Goal: Information Seeking & Learning: Learn about a topic

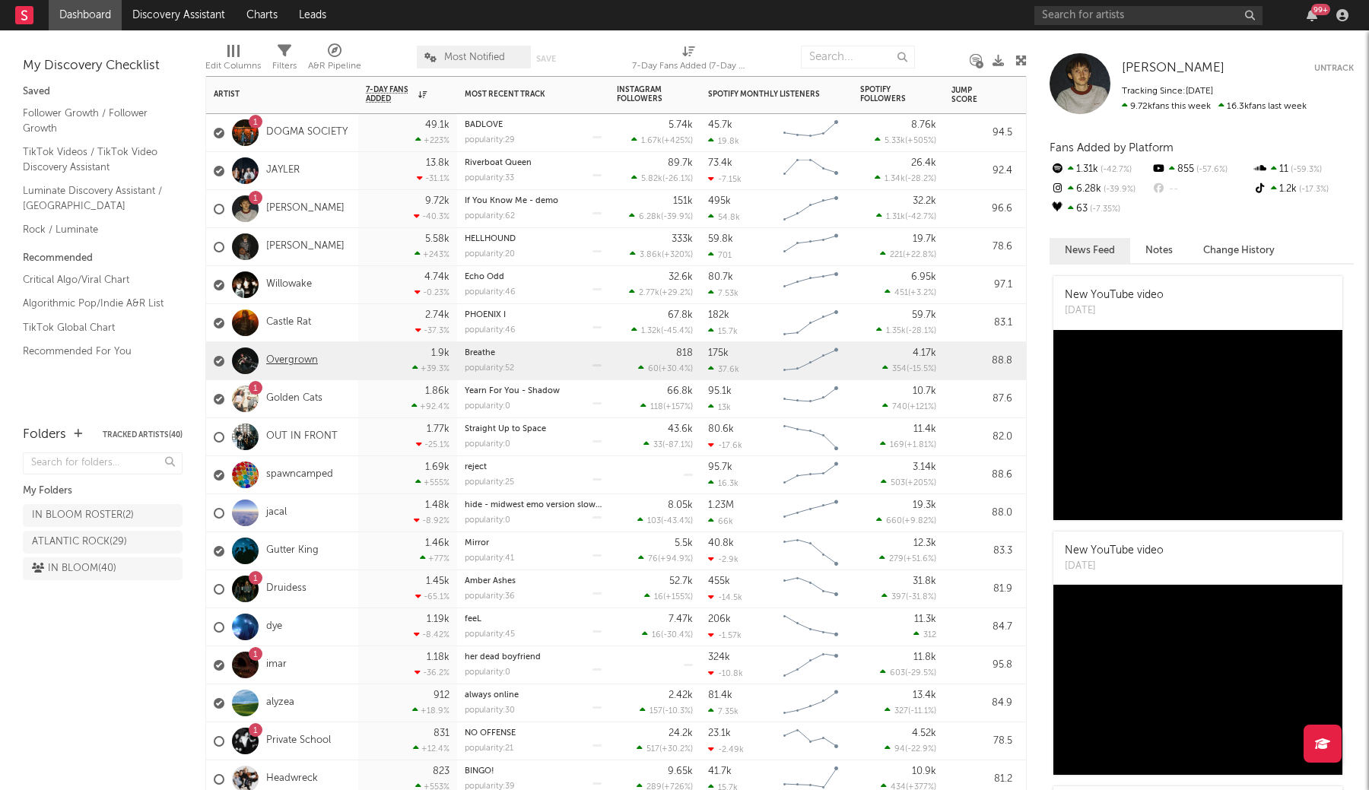
click at [284, 363] on link "Overgrown" at bounding box center [292, 360] width 52 height 13
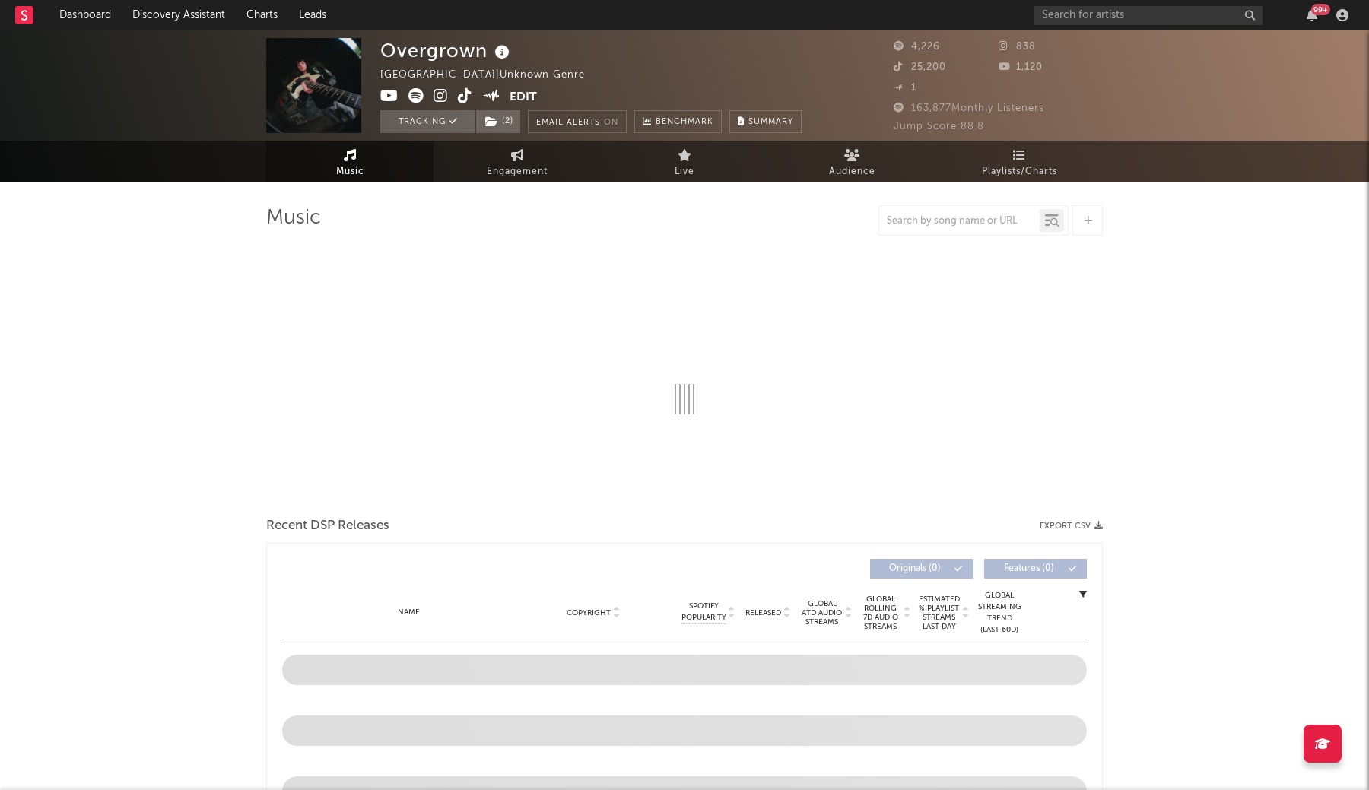
select select "1w"
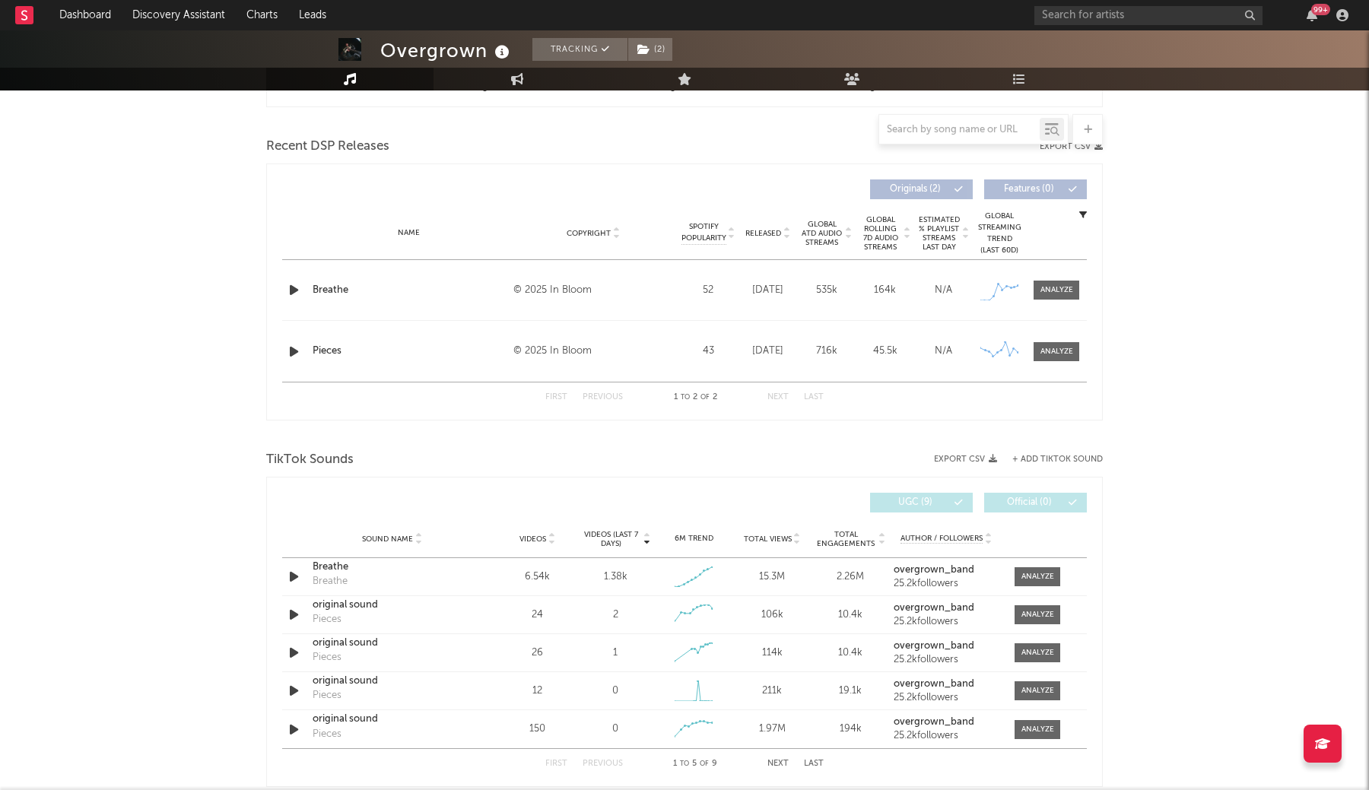
scroll to position [510, 0]
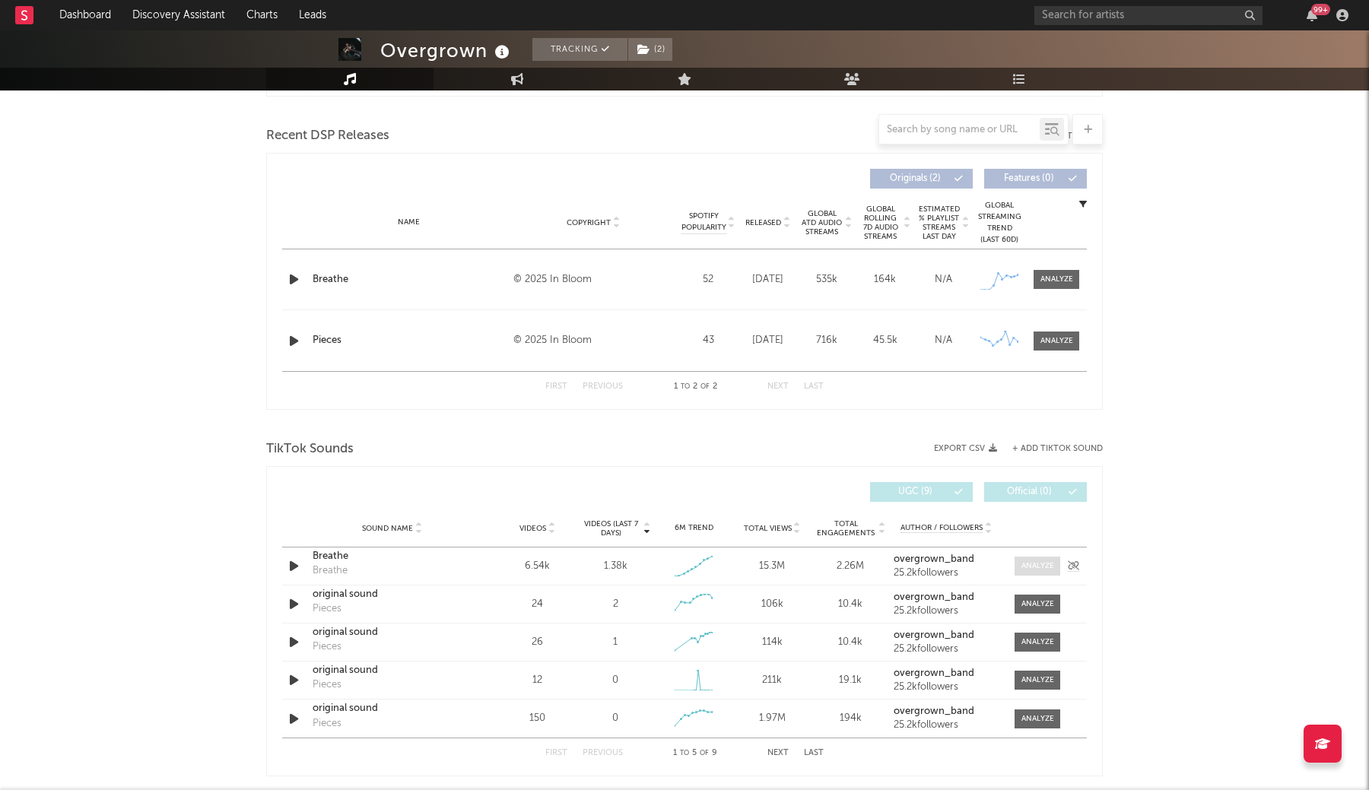
click at [1035, 570] on div at bounding box center [1037, 565] width 33 height 11
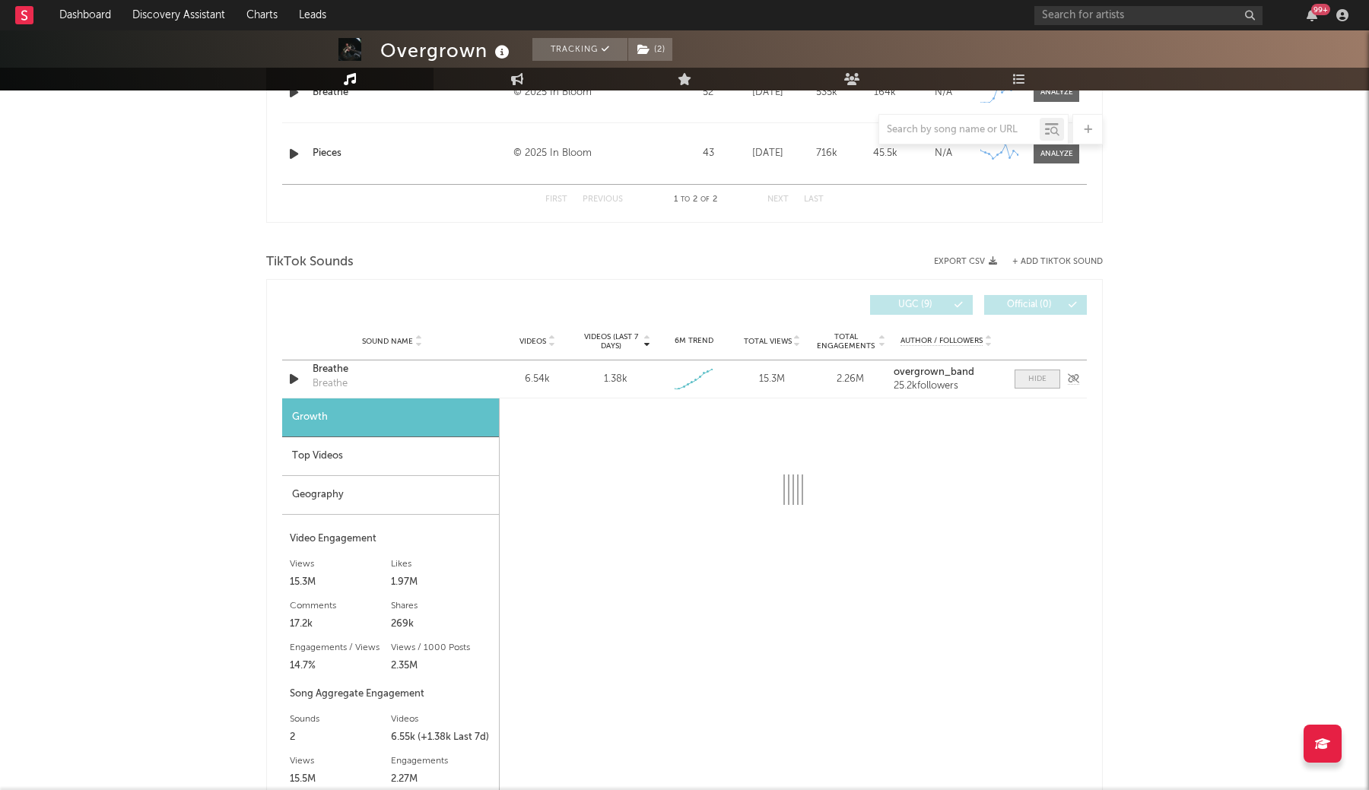
scroll to position [747, 0]
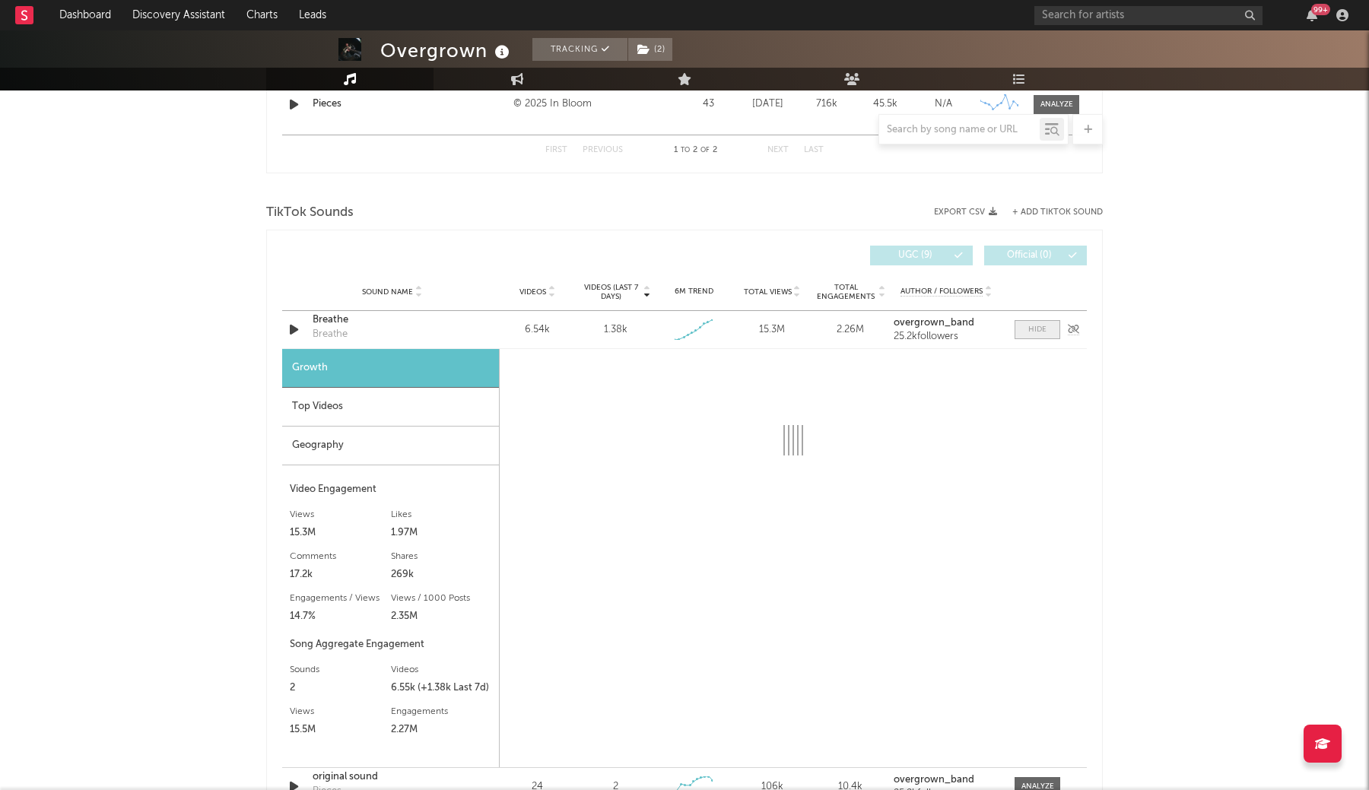
select select "1w"
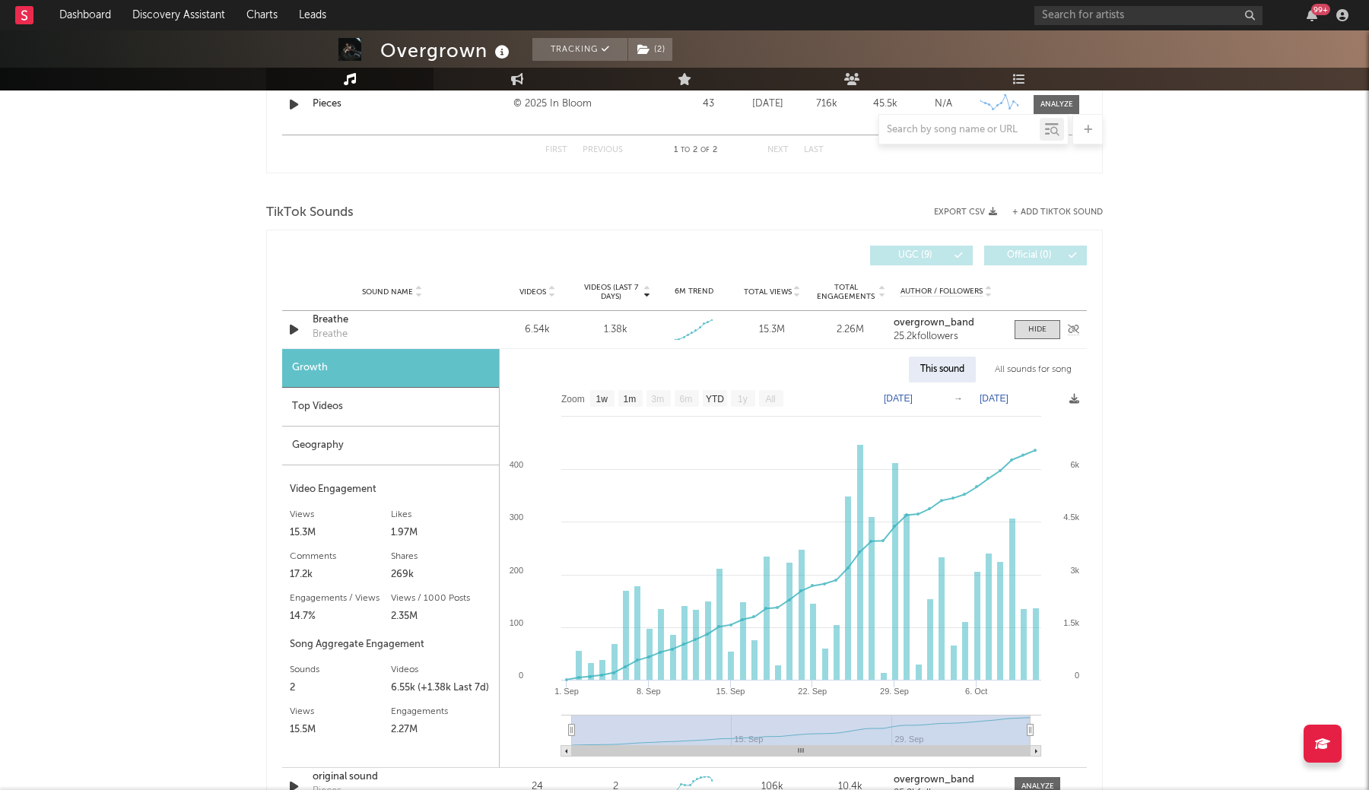
click at [329, 322] on div "Breathe" at bounding box center [392, 320] width 159 height 15
